Goal: Task Accomplishment & Management: Use online tool/utility

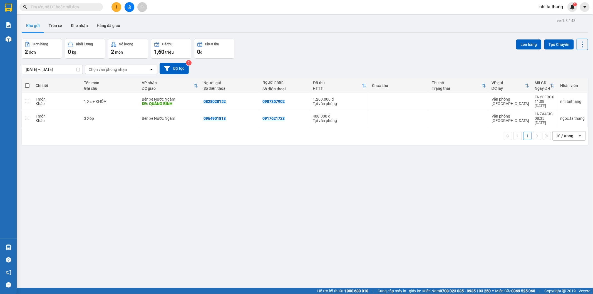
drag, startPoint x: 285, startPoint y: 51, endPoint x: 279, endPoint y: 37, distance: 16.1
click at [279, 37] on div "ver 1.8.143 Kho gửi Trên xe Kho nhận Hàng đã giao Đơn hàng 2 đơn Khối lượng 0 k…" at bounding box center [304, 164] width 570 height 294
click at [226, 48] on div "0 đ" at bounding box center [214, 52] width 34 height 8
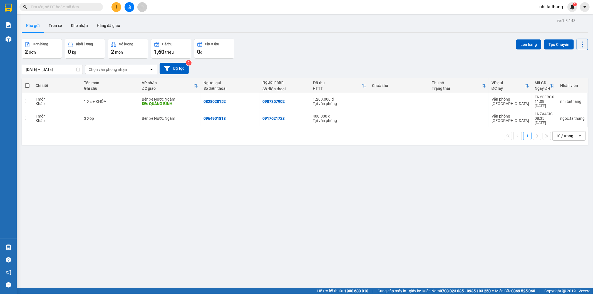
drag, startPoint x: 226, startPoint y: 48, endPoint x: 217, endPoint y: 45, distance: 9.5
click at [226, 48] on div "0 đ" at bounding box center [214, 52] width 34 height 8
click at [213, 44] on div "Chưa thu" at bounding box center [212, 44] width 14 height 4
drag, startPoint x: 213, startPoint y: 44, endPoint x: 205, endPoint y: 43, distance: 7.8
click at [205, 43] on div "Chưa thu" at bounding box center [212, 44] width 14 height 4
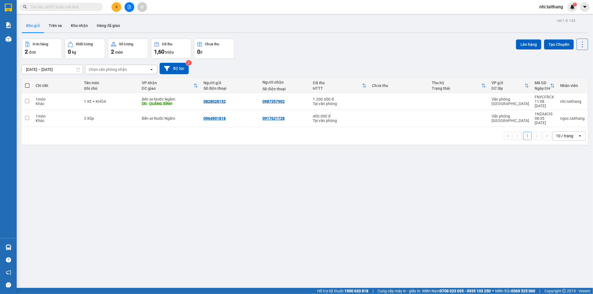
click at [203, 43] on div "Chưa thu" at bounding box center [214, 44] width 34 height 5
drag, startPoint x: 206, startPoint y: 42, endPoint x: 210, endPoint y: 43, distance: 3.4
click at [208, 42] on div "Chưa thu" at bounding box center [212, 44] width 14 height 4
click at [210, 43] on div "Chưa thu" at bounding box center [212, 44] width 14 height 4
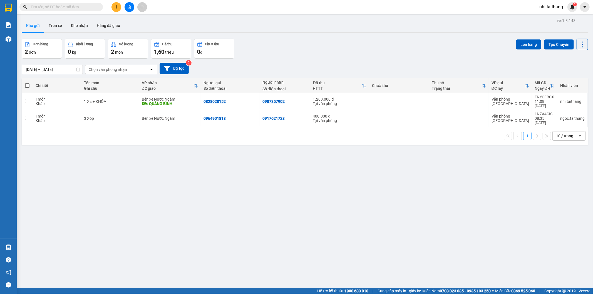
click at [211, 43] on div "Chưa thu" at bounding box center [212, 44] width 14 height 4
drag, startPoint x: 147, startPoint y: 25, endPoint x: 0, endPoint y: -21, distance: 154.3
click at [0, 0] on html "Kết quả tìm kiếm ( 0 ) Bộ lọc No Data nhi.taithang 1 Báo cáo Mẫu 1: Báo cáo dòn…" at bounding box center [296, 147] width 593 height 294
